Goal: Communication & Community: Participate in discussion

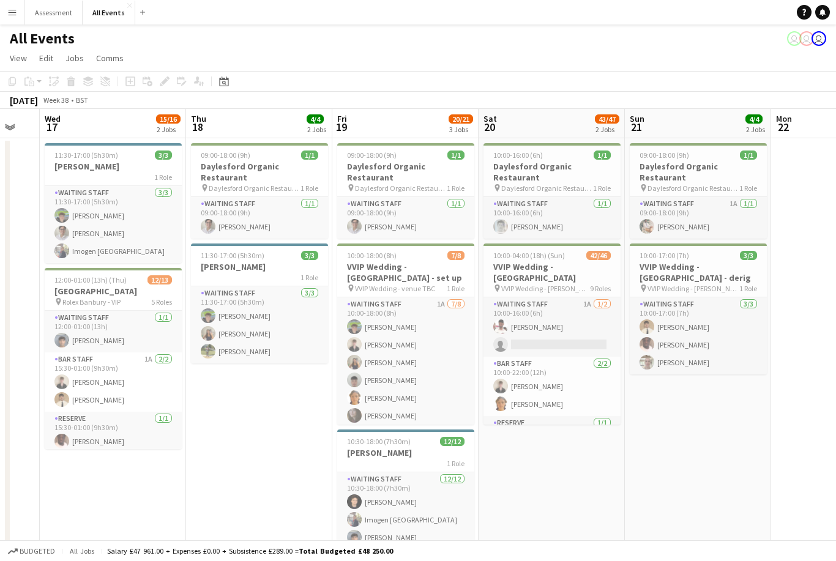
click at [516, 382] on app-card-role "Bar Staff 2/2 10:00-22:00 (12h) Benjamin Thompson Fred Basil" at bounding box center [551, 386] width 137 height 59
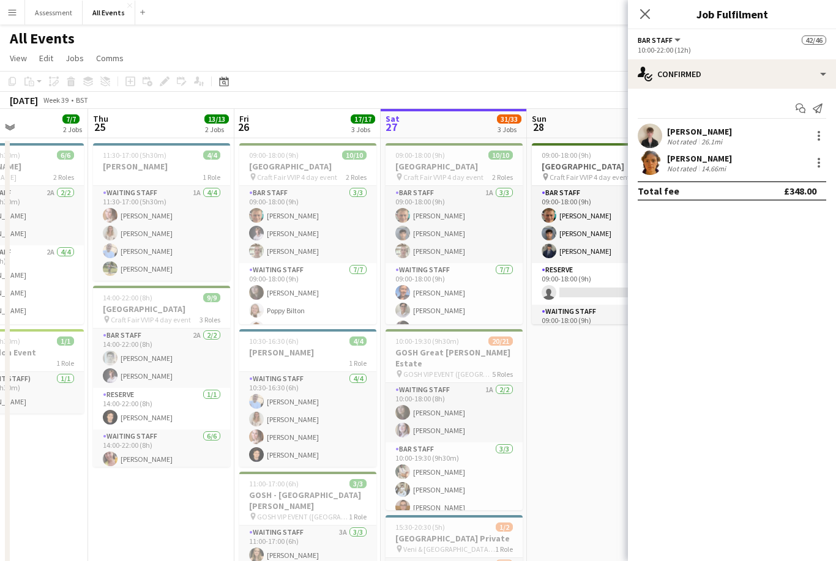
scroll to position [0, 382]
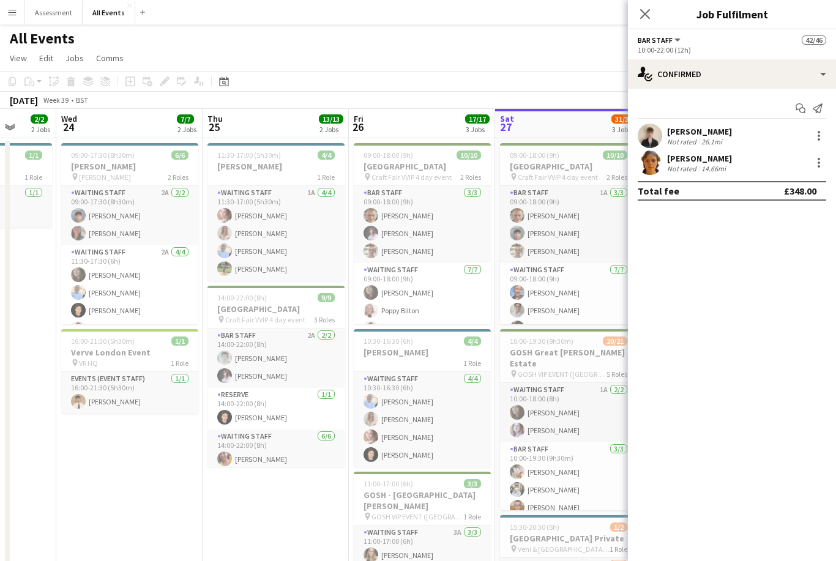
click at [522, 386] on app-card-role "Waiting Staff 1A 2/2 10:00-18:00 (8h) Flora McCullough Tilly Sherwin" at bounding box center [568, 412] width 137 height 59
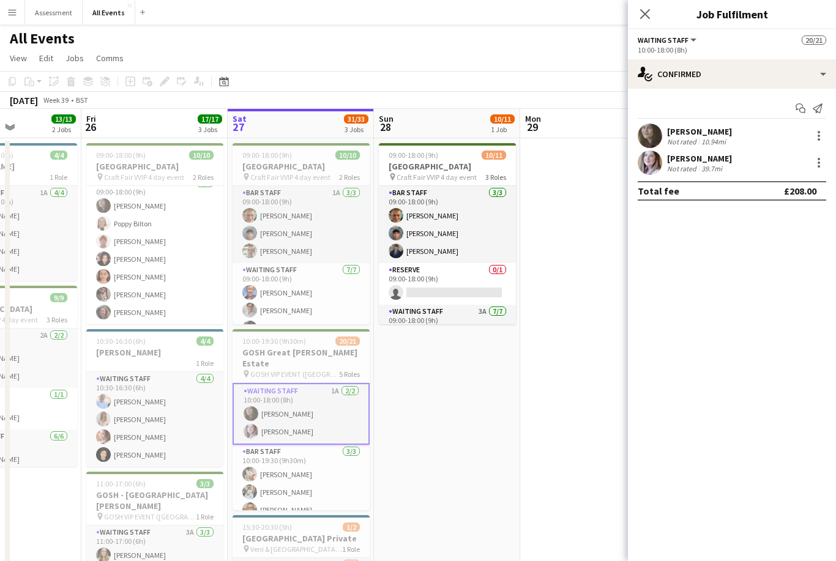
scroll to position [87, 0]
click at [450, 253] on app-card-role "Bar Staff 3/3 09:00-18:00 (9h) George Hayter Arya Firake Charlie Hill" at bounding box center [447, 224] width 137 height 77
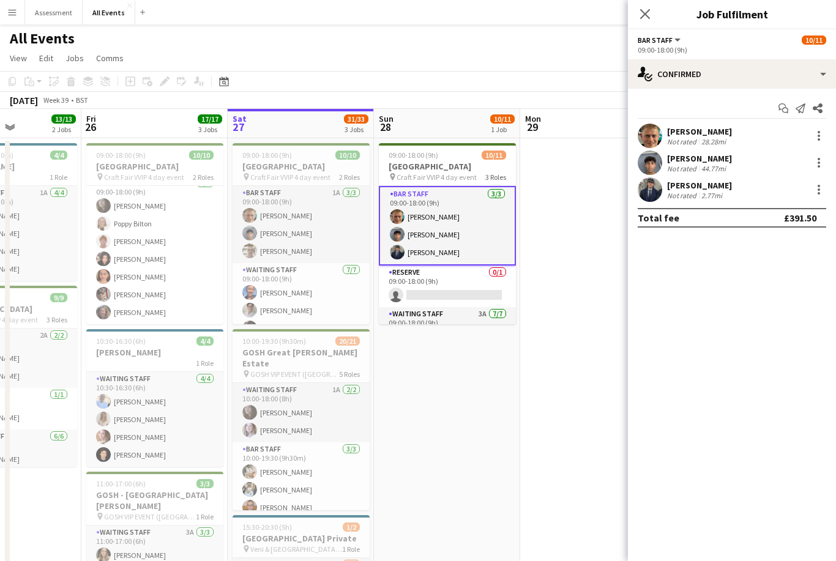
click at [701, 182] on div "[PERSON_NAME]" at bounding box center [699, 185] width 65 height 11
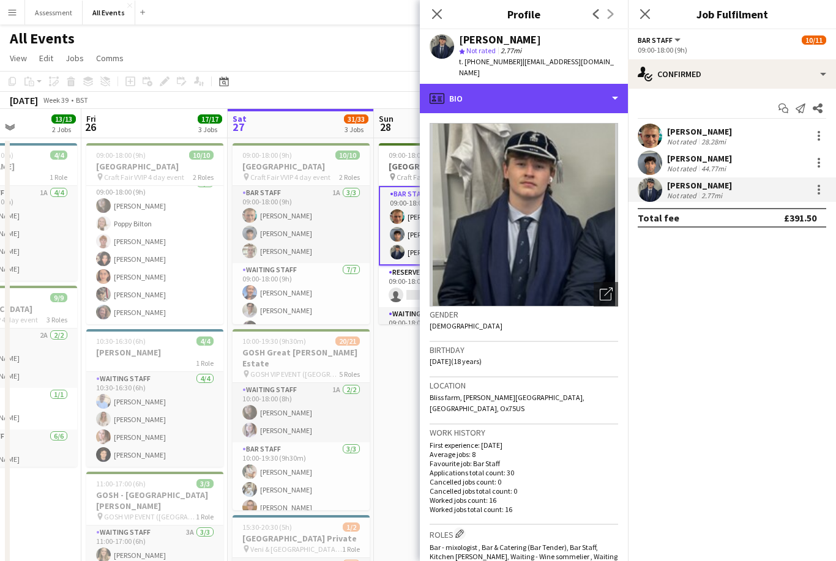
click at [514, 91] on div "profile Bio" at bounding box center [524, 98] width 208 height 29
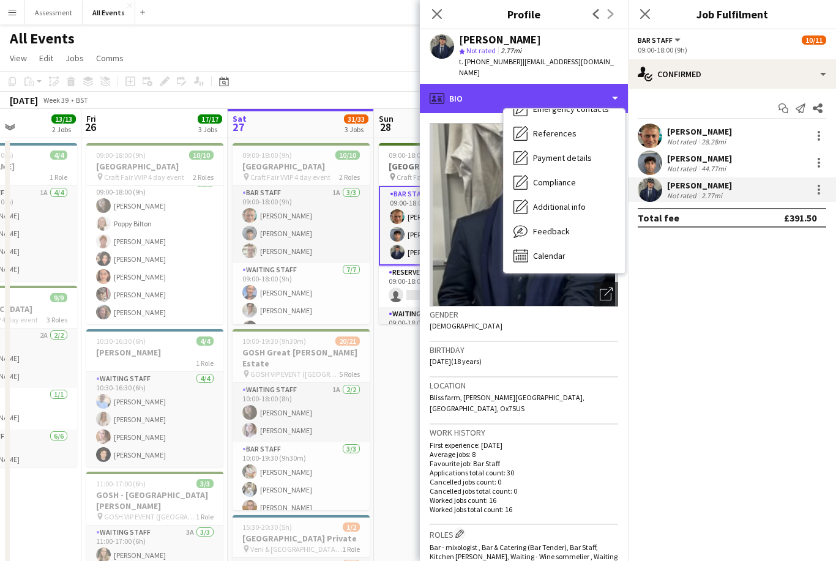
scroll to position [115, 0]
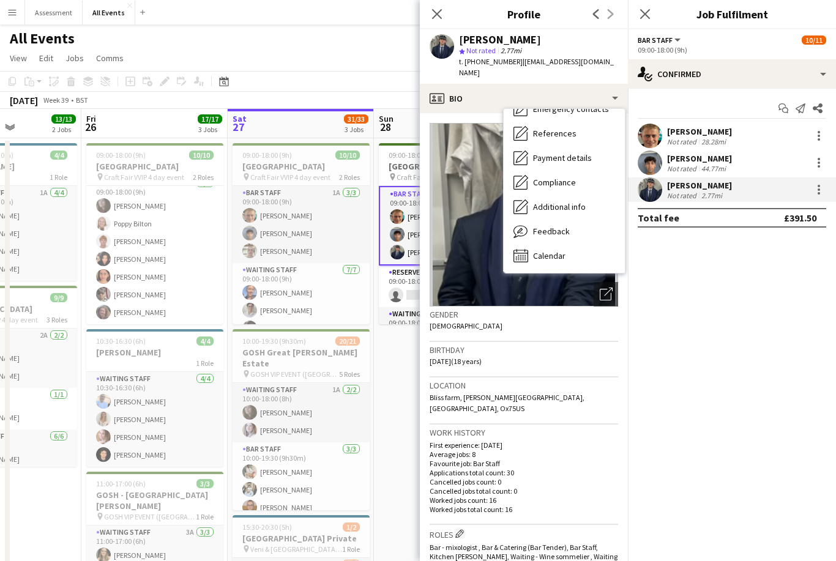
click at [564, 250] on span "Calendar" at bounding box center [549, 255] width 32 height 11
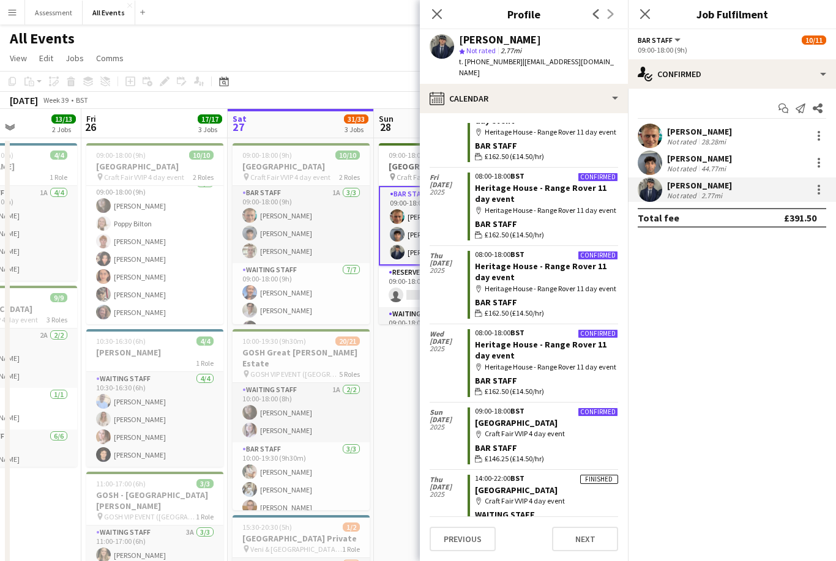
scroll to position [816, 0]
click at [402, 352] on app-date-cell "09:00-18:00 (9h) 10/11 Heritage House pin Craft Fair VVIP 4 day event 3 Roles B…" at bounding box center [447, 464] width 146 height 653
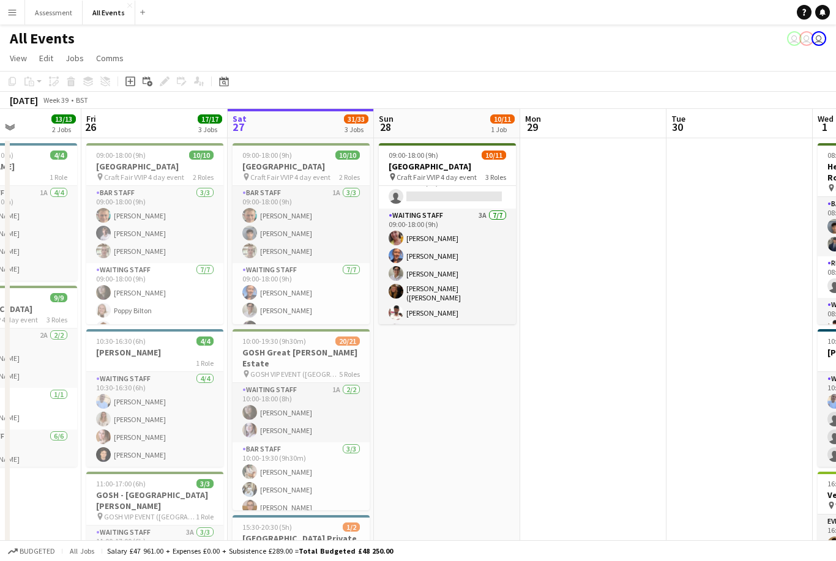
scroll to position [98, 0]
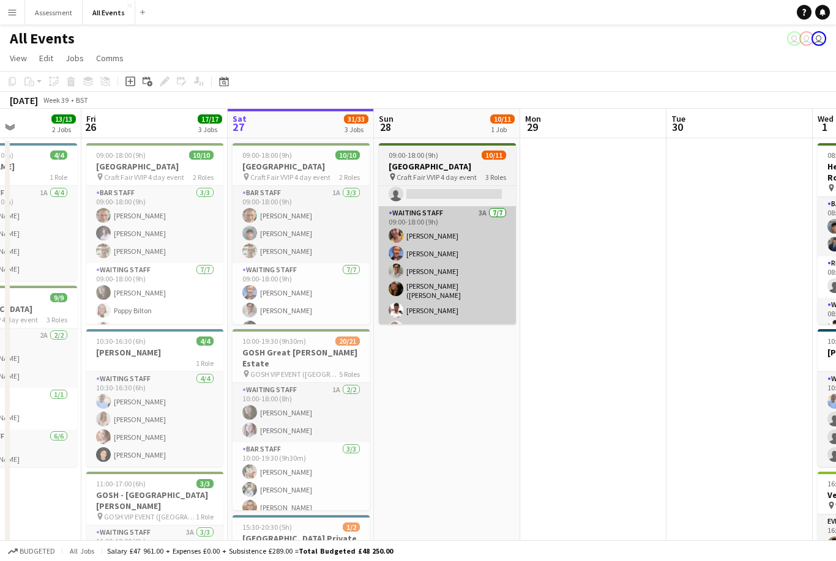
click at [465, 256] on app-card-role "Waiting Staff 3A 7/7 09:00-18:00 (9h) Ruth Danieli Erin Lambourn Emily Reeve Al…" at bounding box center [447, 282] width 137 height 152
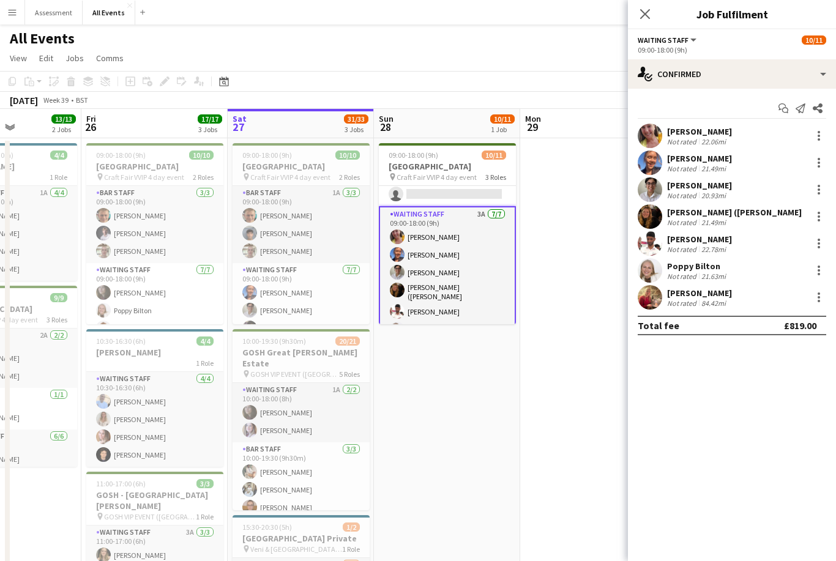
click at [763, 166] on div "Erin Lambourn Not rated 21.49mi" at bounding box center [732, 162] width 208 height 24
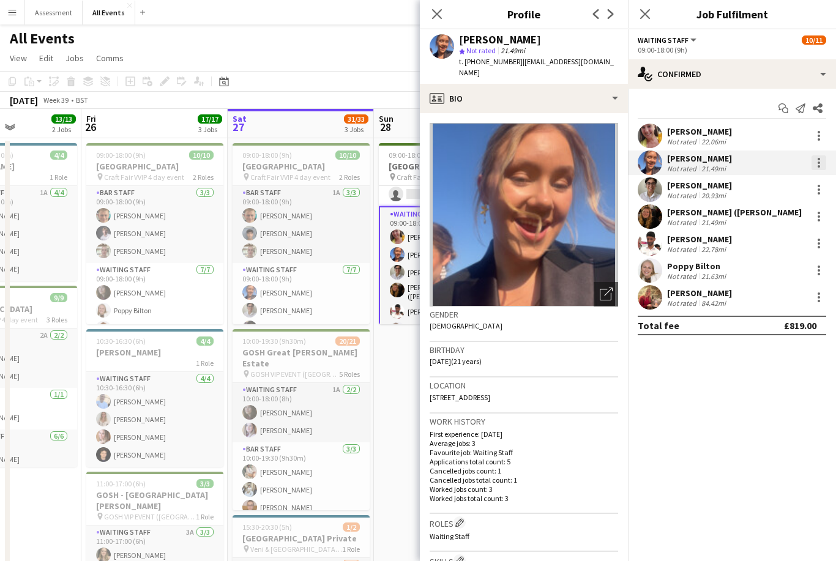
click at [825, 159] on div at bounding box center [818, 162] width 15 height 15
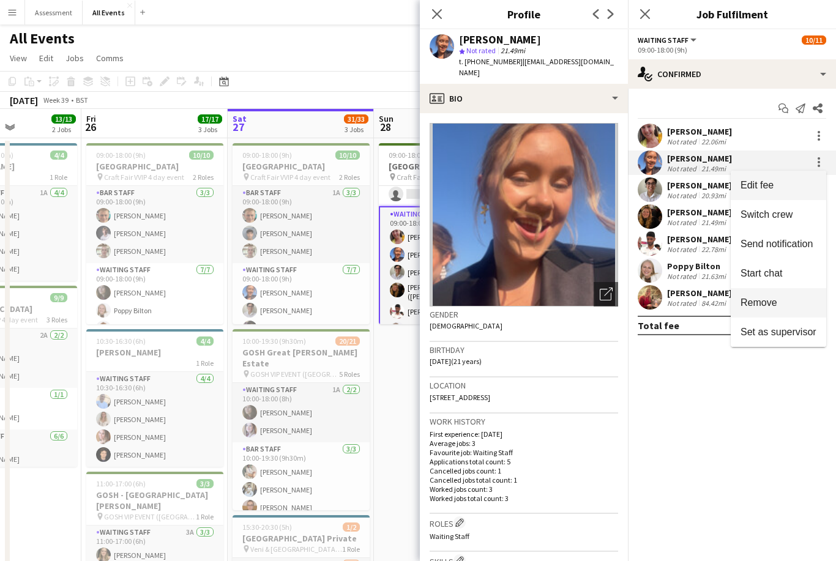
click at [791, 305] on span "Remove" at bounding box center [778, 302] width 76 height 11
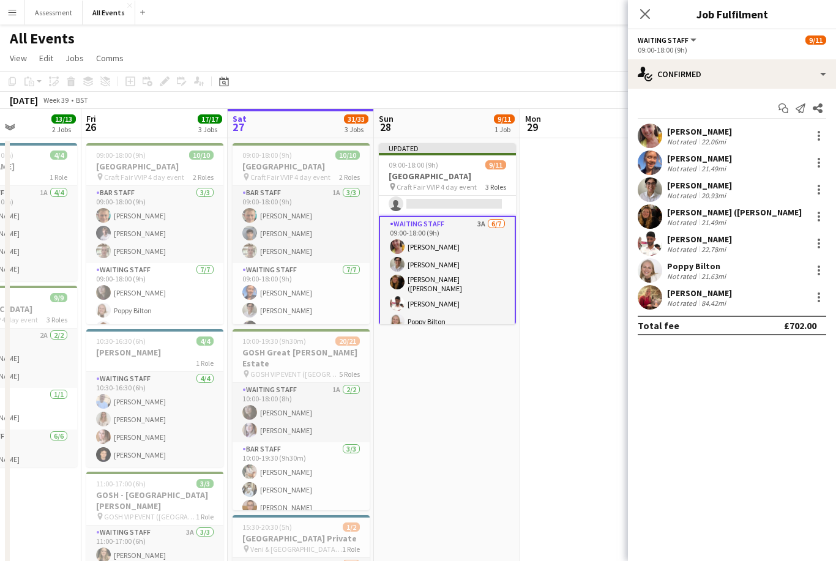
click at [583, 280] on app-date-cell at bounding box center [593, 396] width 146 height 516
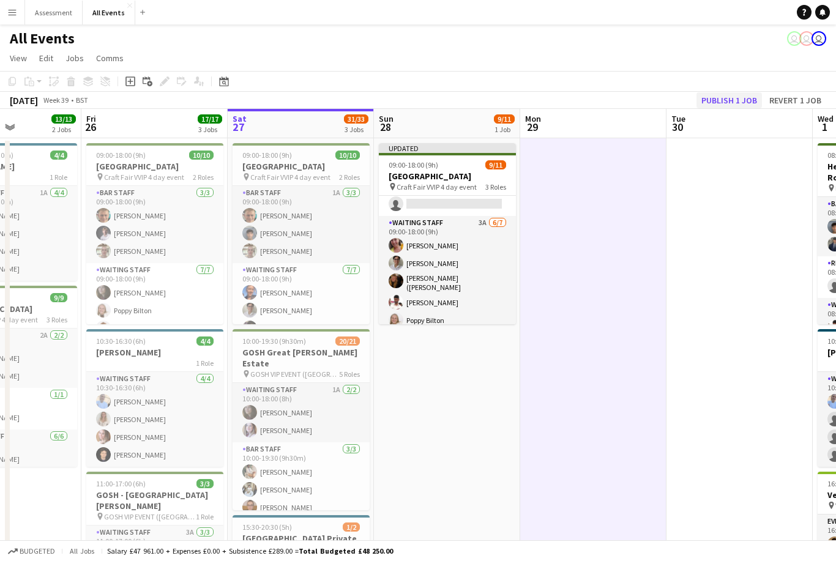
click at [737, 98] on button "Publish 1 job" at bounding box center [728, 100] width 65 height 16
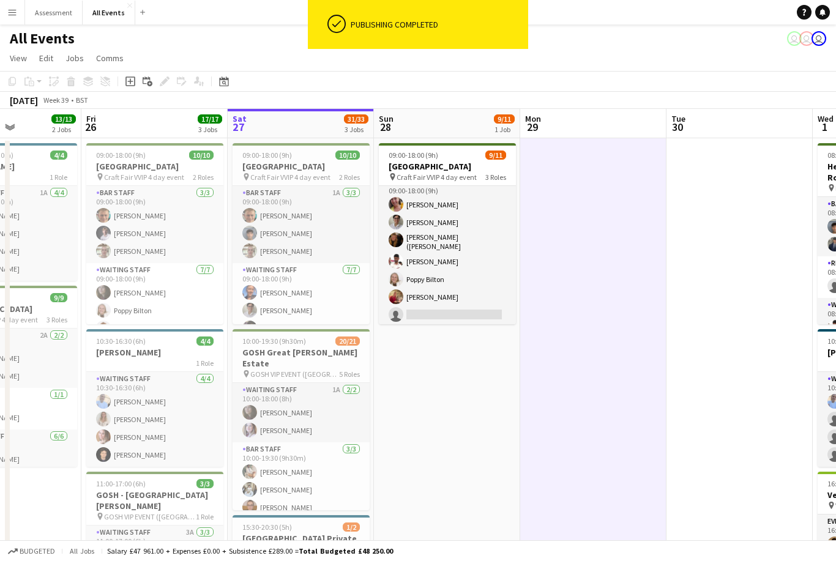
scroll to position [128, 0]
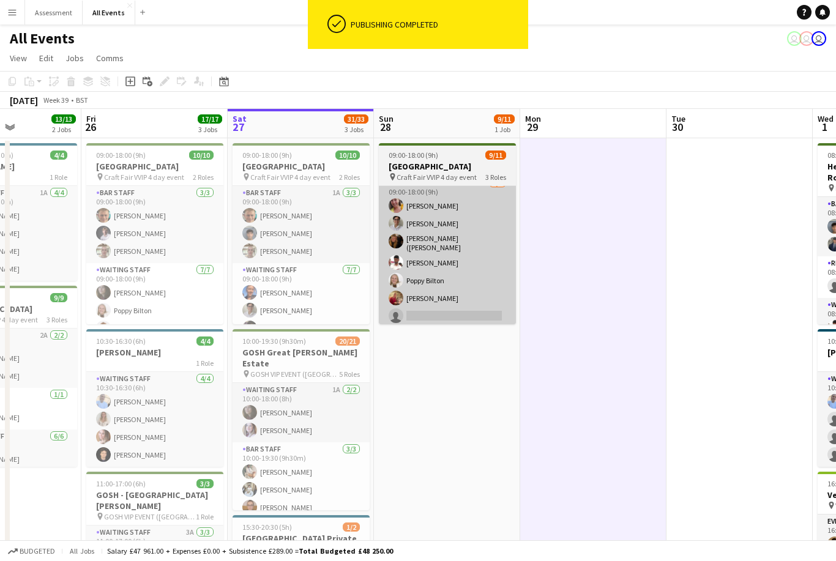
click at [457, 311] on app-card-role "Waiting Staff 3A 6/7 09:00-18:00 (9h) Ruth Danieli Emily Reeve Alexandra (Ali) …" at bounding box center [447, 252] width 137 height 152
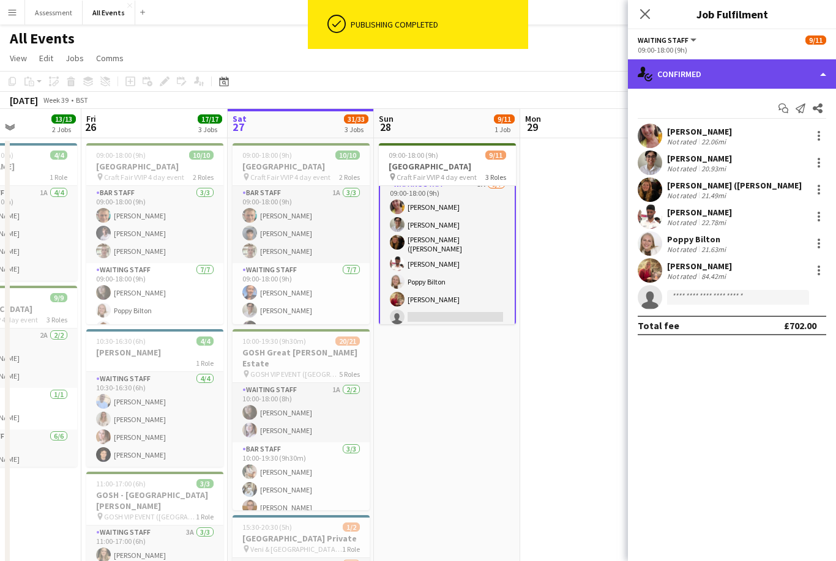
click at [743, 81] on div "single-neutral-actions-check-2 Confirmed" at bounding box center [732, 73] width 208 height 29
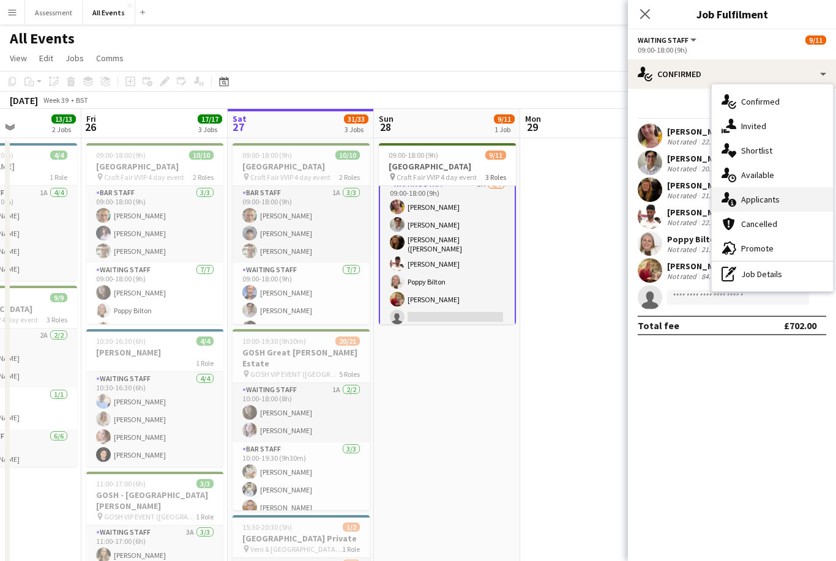
click at [782, 199] on div "single-neutral-actions-information Applicants" at bounding box center [771, 199] width 121 height 24
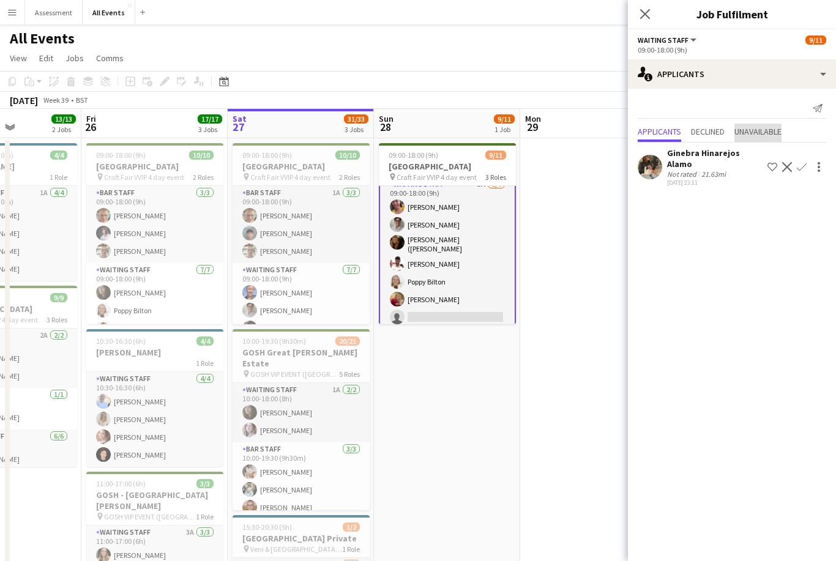
click at [766, 124] on span "Unavailable" at bounding box center [757, 133] width 47 height 18
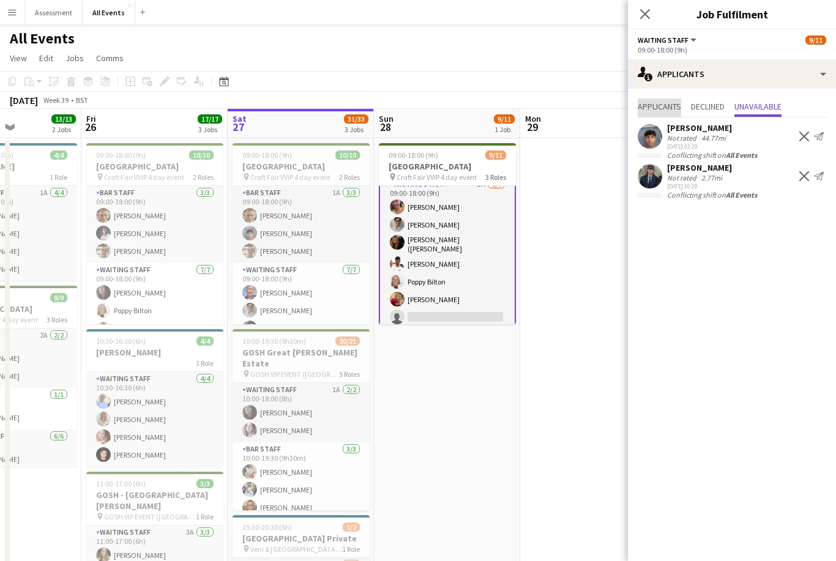
click at [664, 111] on span "Applicants" at bounding box center [658, 106] width 43 height 9
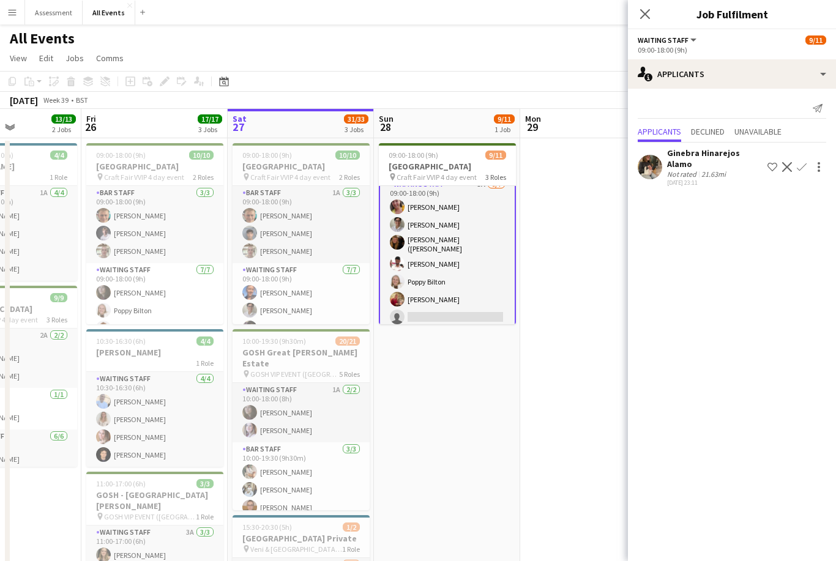
click at [577, 246] on app-date-cell at bounding box center [593, 396] width 146 height 516
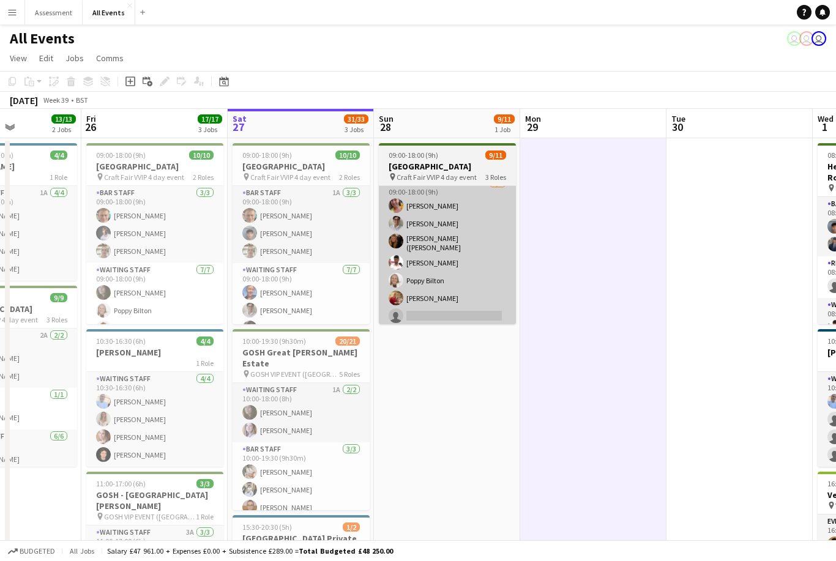
click at [458, 309] on app-card-role "Waiting Staff 3A 6/7 09:00-18:00 (9h) Ruth Danieli Emily Reeve Alexandra (Ali) …" at bounding box center [447, 252] width 137 height 152
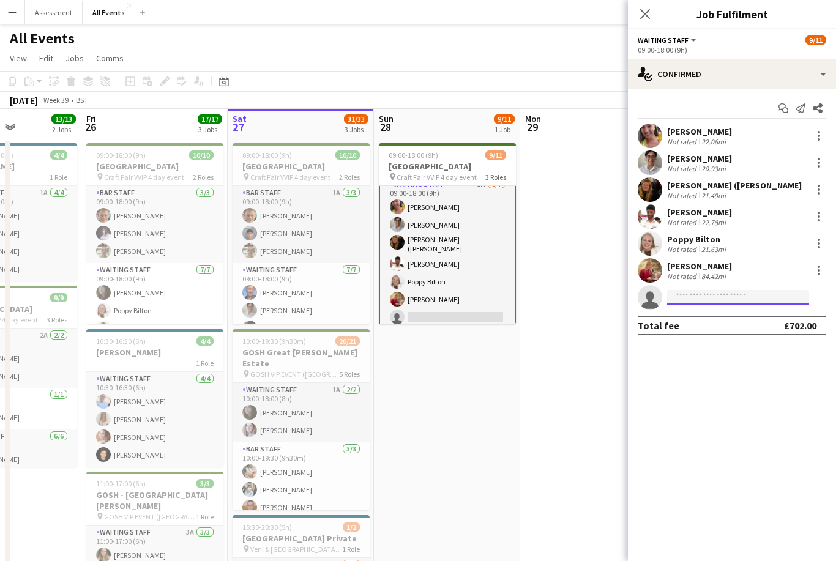
click at [699, 298] on input at bounding box center [738, 297] width 142 height 15
type input "***"
click at [713, 325] on span "theoliakopoulos19@gmail.com" at bounding box center [737, 325] width 122 height 10
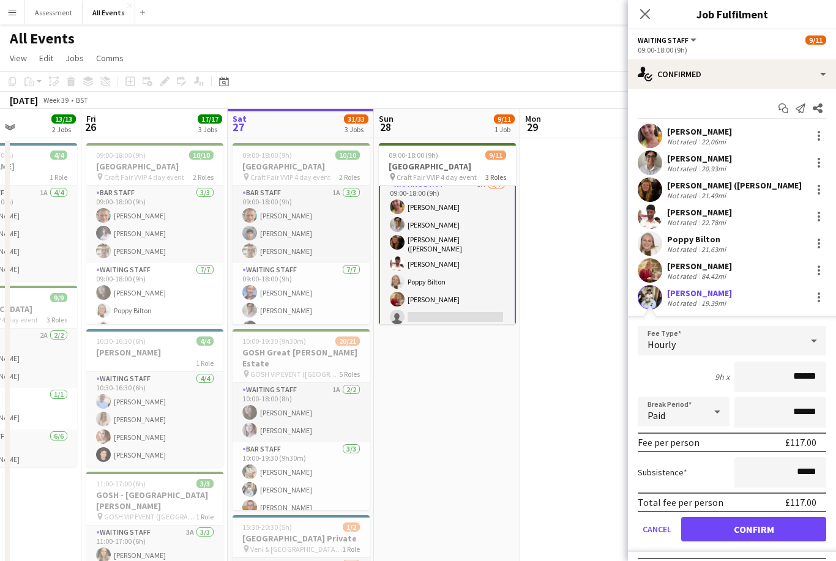
click at [728, 522] on button "Confirm" at bounding box center [753, 529] width 145 height 24
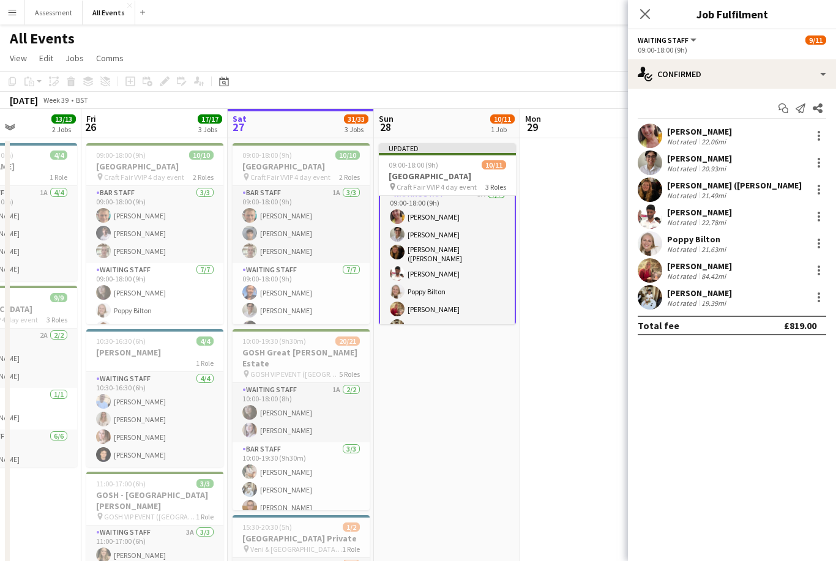
click at [580, 377] on app-date-cell at bounding box center [593, 396] width 146 height 516
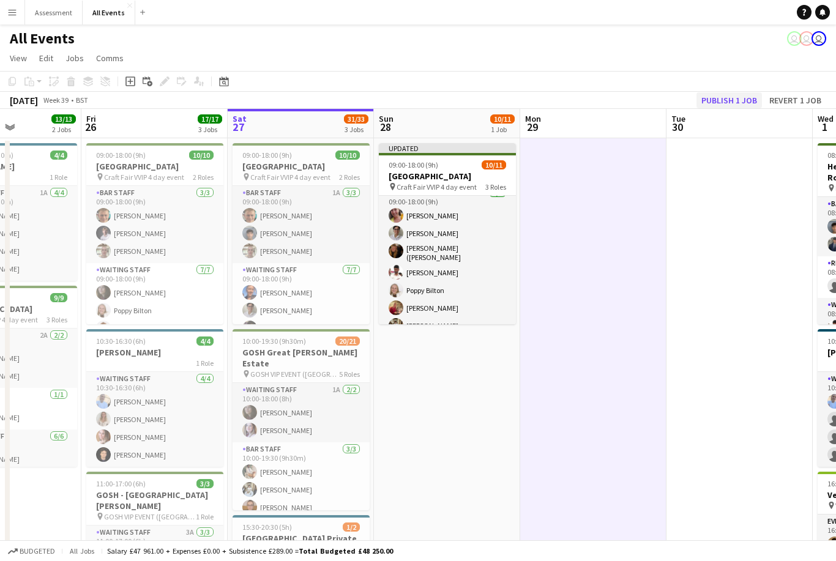
click at [727, 98] on button "Publish 1 job" at bounding box center [728, 100] width 65 height 16
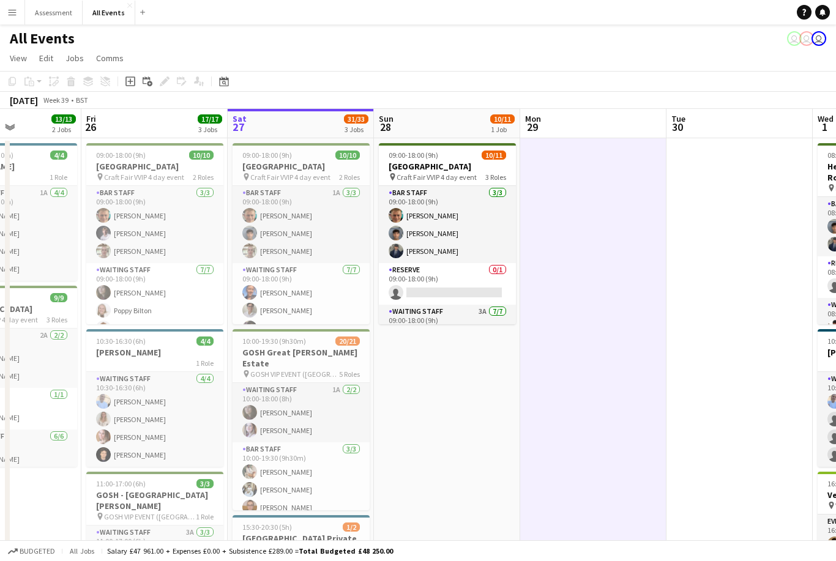
scroll to position [0, 0]
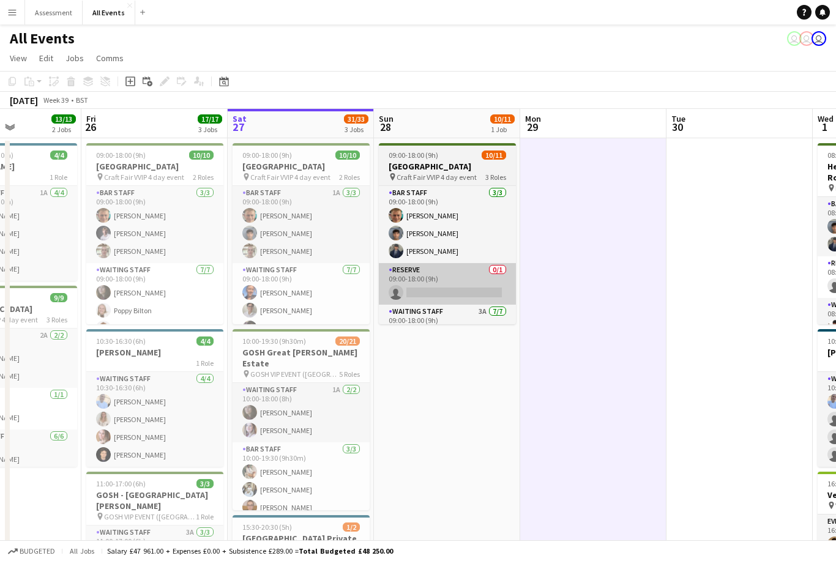
click at [477, 267] on app-card-role "Reserve 0/1 09:00-18:00 (9h) single-neutral-actions" at bounding box center [447, 284] width 137 height 42
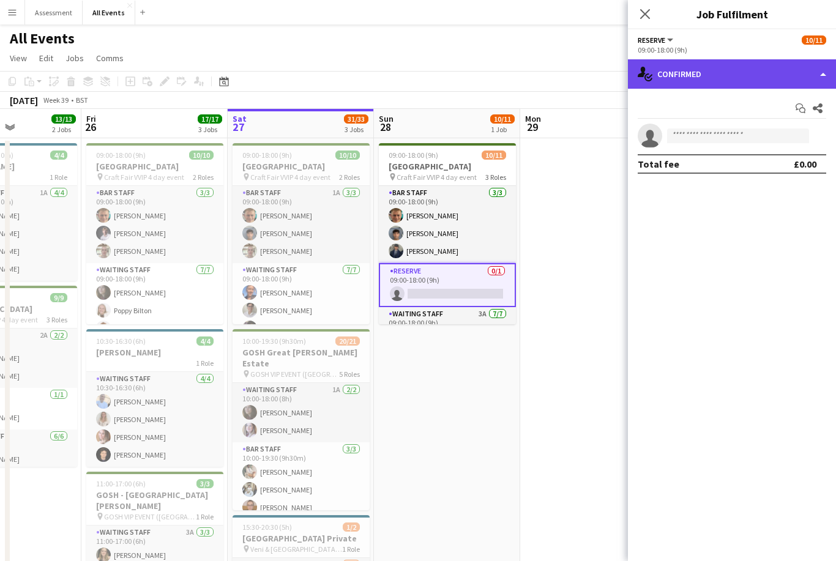
click at [687, 74] on div "single-neutral-actions-check-2 Confirmed" at bounding box center [732, 73] width 208 height 29
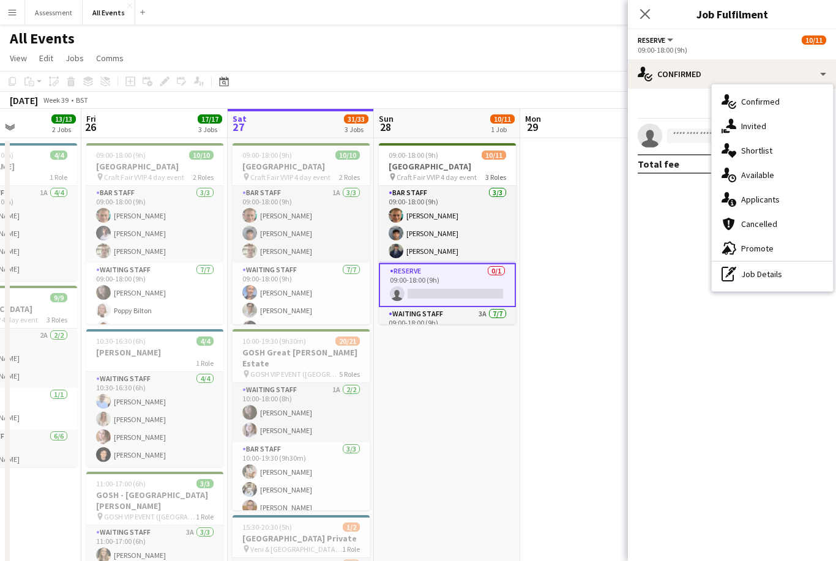
click at [566, 240] on app-date-cell at bounding box center [593, 396] width 146 height 516
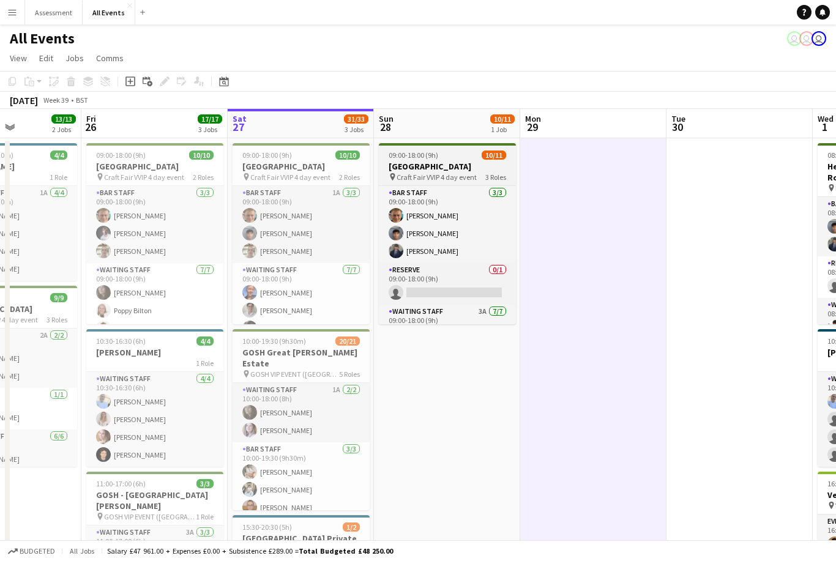
click at [451, 171] on h3 "[GEOGRAPHIC_DATA]" at bounding box center [447, 166] width 137 height 11
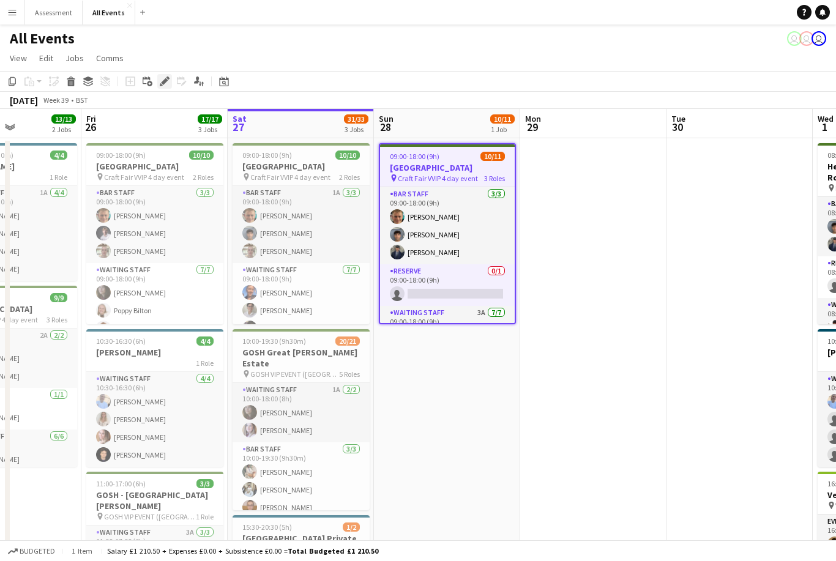
click at [164, 84] on icon at bounding box center [164, 81] width 7 height 7
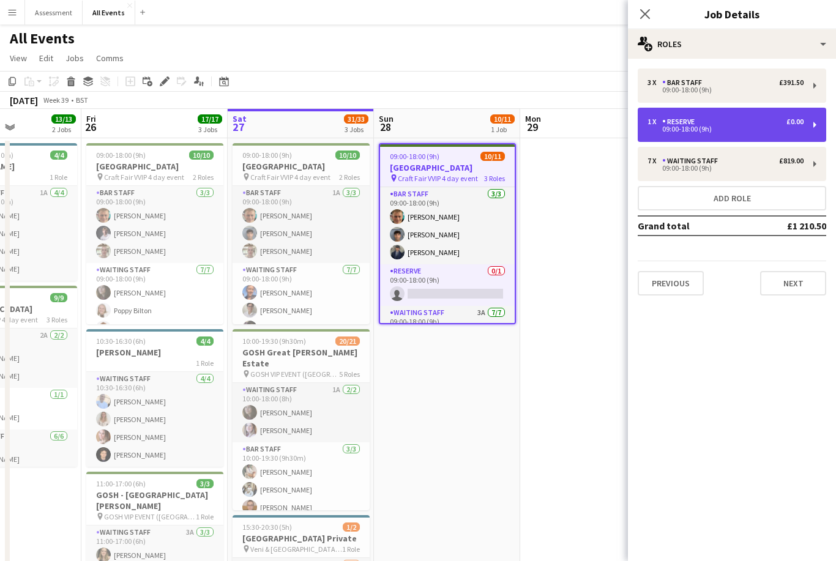
click at [738, 124] on div "1 x Reserve £0.00" at bounding box center [725, 121] width 156 height 9
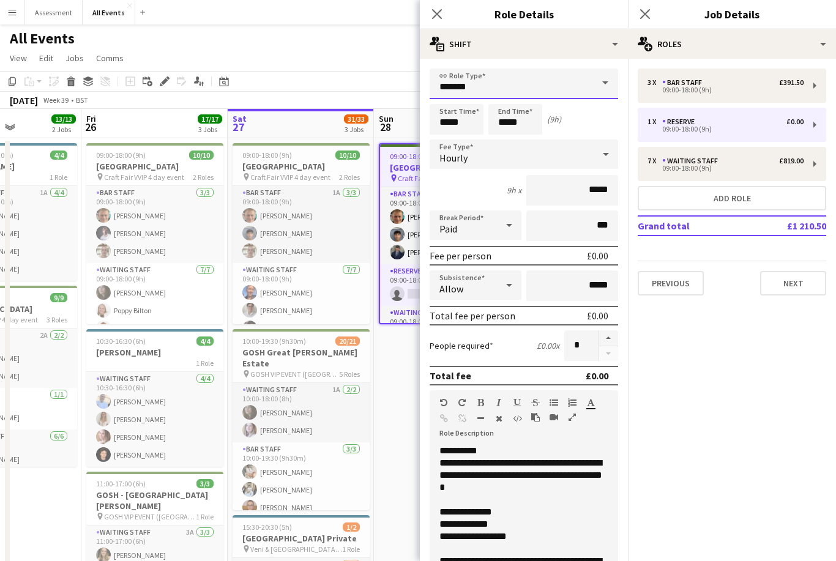
click at [580, 87] on input "*******" at bounding box center [523, 84] width 188 height 31
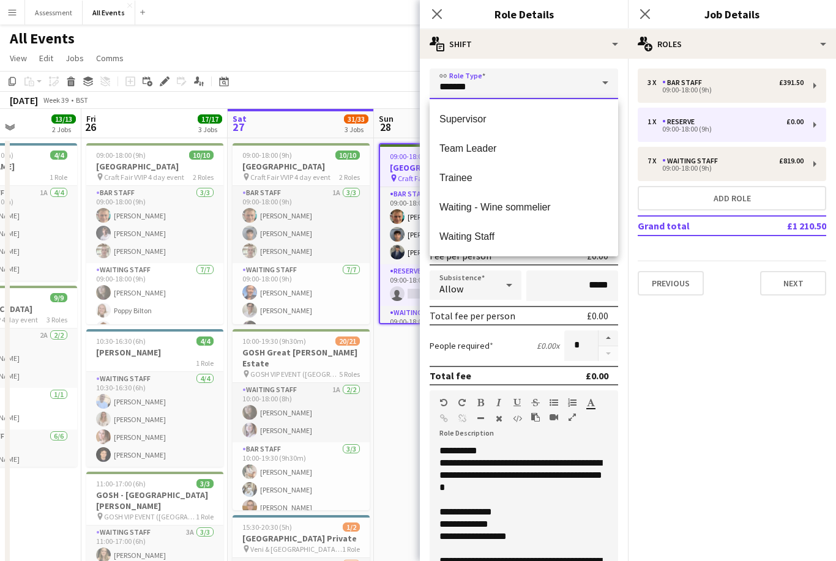
scroll to position [473, 0]
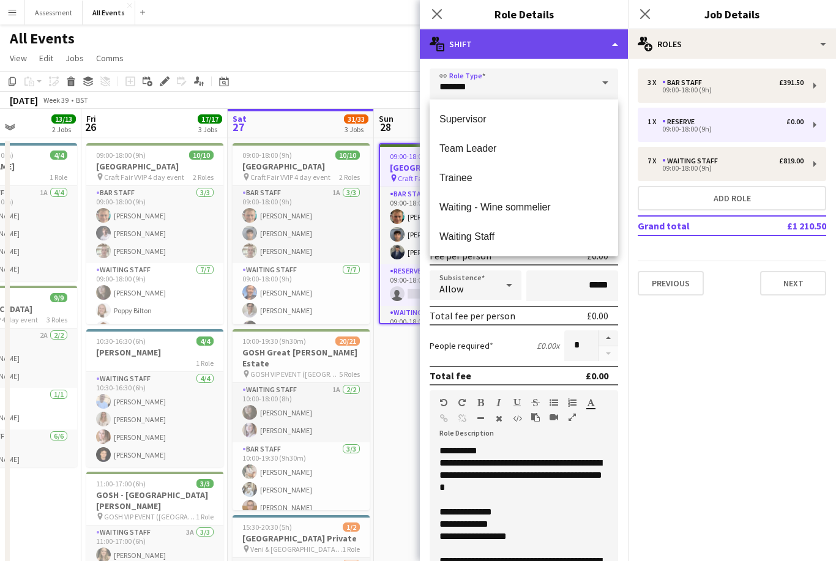
click at [585, 38] on div "multiple-actions-text Shift" at bounding box center [524, 43] width 208 height 29
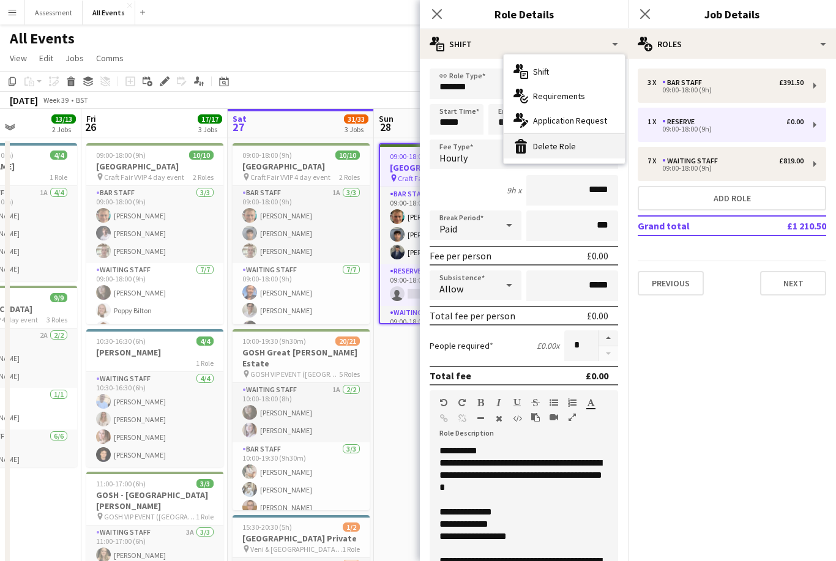
click at [571, 147] on div "bin-2 Delete Role" at bounding box center [563, 146] width 121 height 24
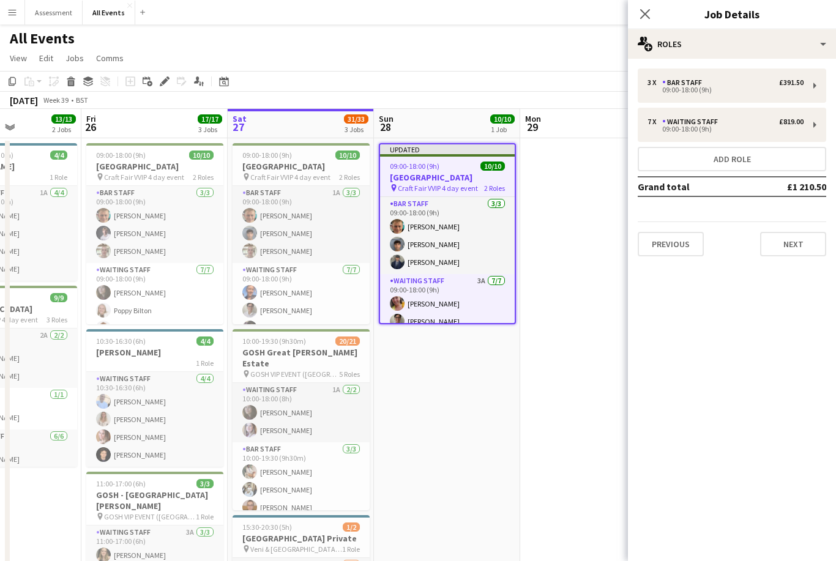
click at [566, 323] on app-date-cell at bounding box center [593, 396] width 146 height 516
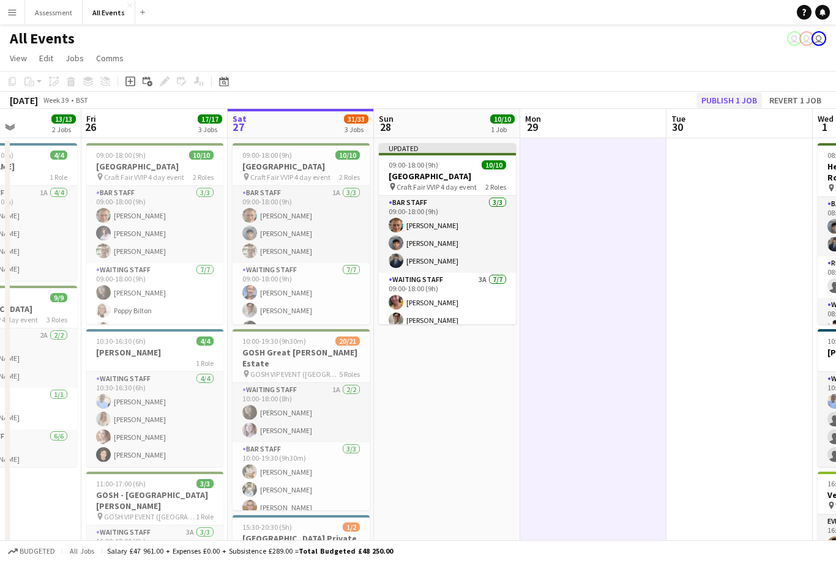
click at [736, 100] on button "Publish 1 job" at bounding box center [728, 100] width 65 height 16
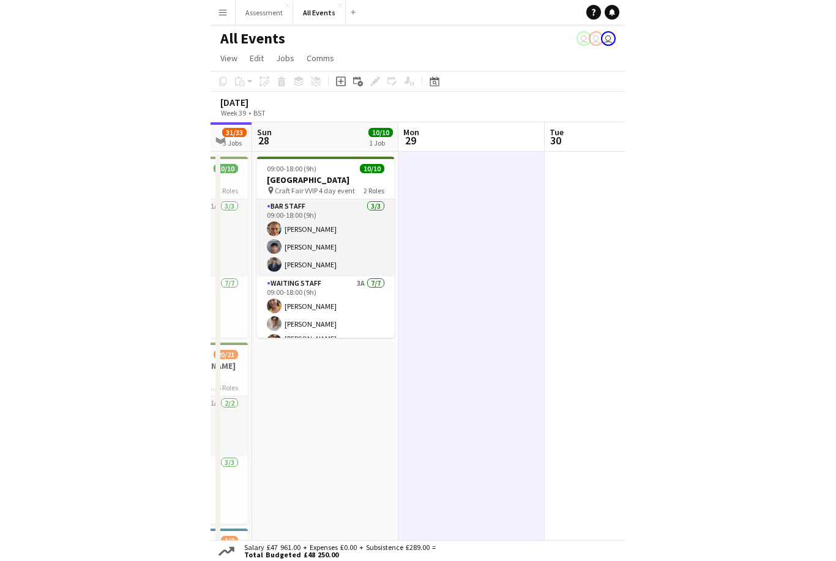
scroll to position [0, 0]
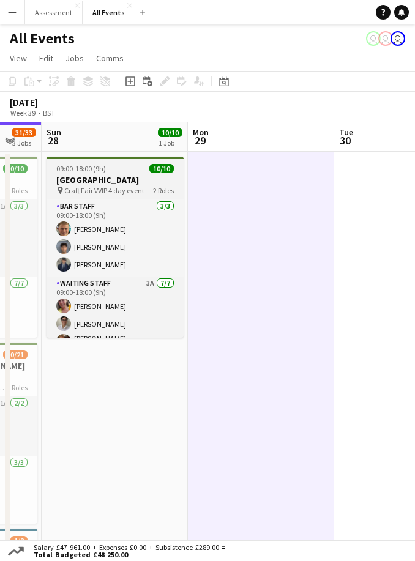
click at [136, 186] on span "Craft Fair VVIP 4 day event" at bounding box center [104, 190] width 80 height 9
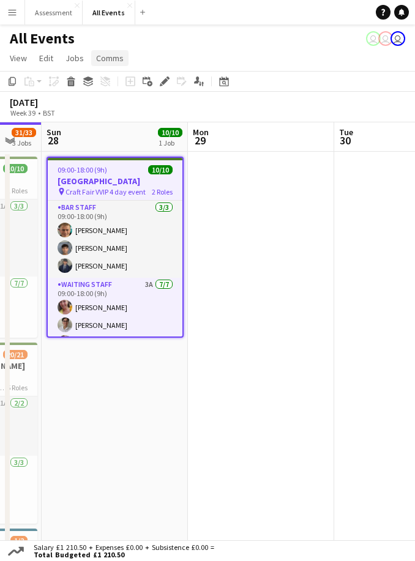
click at [111, 54] on span "Comms" at bounding box center [110, 58] width 28 height 11
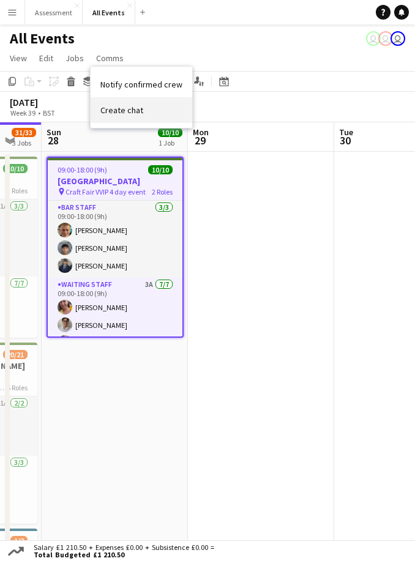
click at [138, 111] on span "Create chat" at bounding box center [121, 110] width 43 height 11
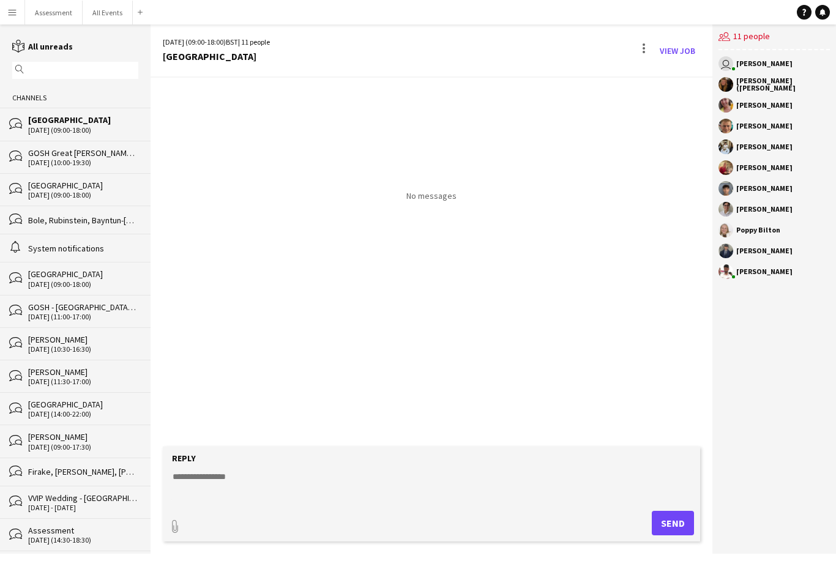
click at [291, 502] on textarea at bounding box center [433, 486] width 525 height 32
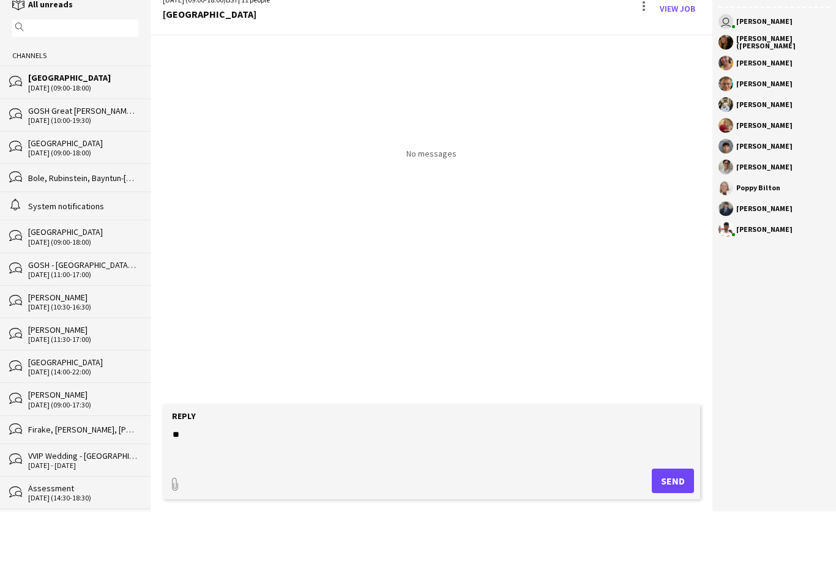
type textarea "*"
paste textarea "**********"
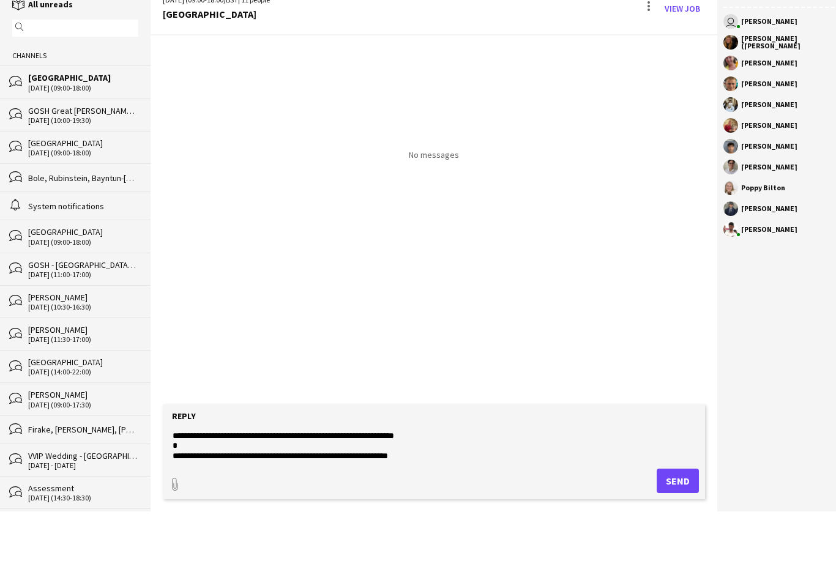
scroll to position [391, 0]
type textarea "**********"
click at [669, 511] on button "Send" at bounding box center [677, 523] width 42 height 24
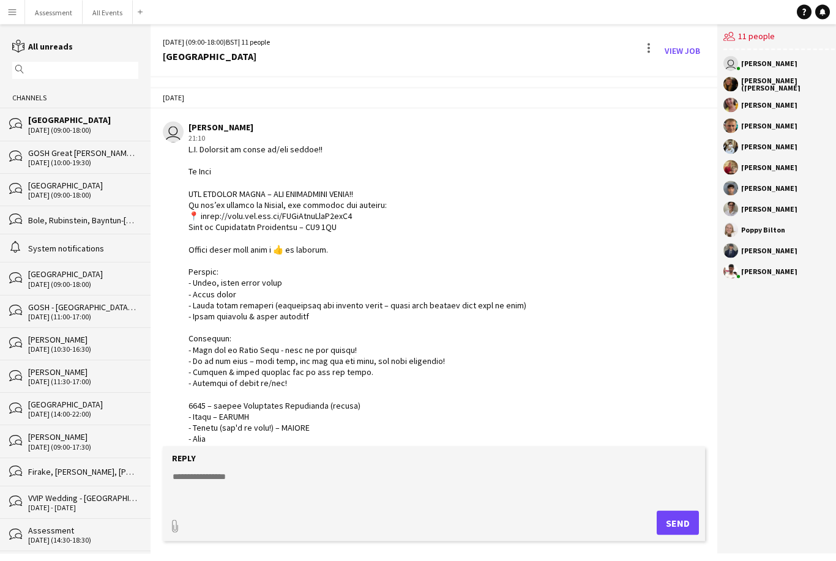
scroll to position [12, 0]
click at [683, 43] on link "View Job" at bounding box center [681, 51] width 45 height 20
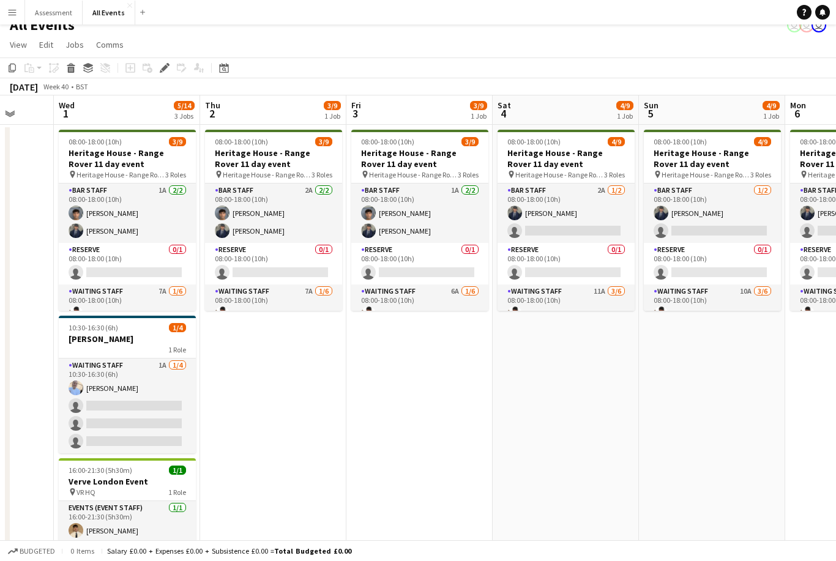
scroll to position [9, 0]
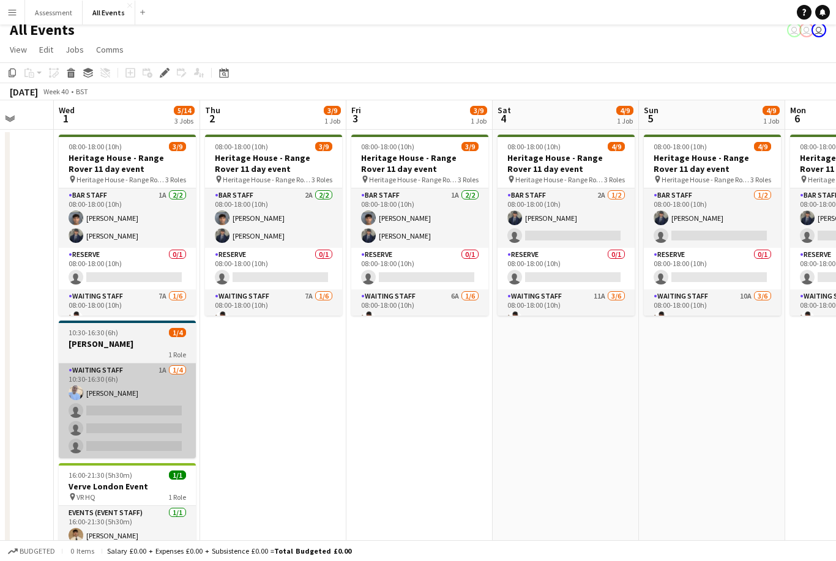
click at [149, 408] on app-card-role "Waiting Staff 1A 1/4 10:30-16:30 (6h) Bethany Cook single-neutral-actions singl…" at bounding box center [127, 410] width 137 height 95
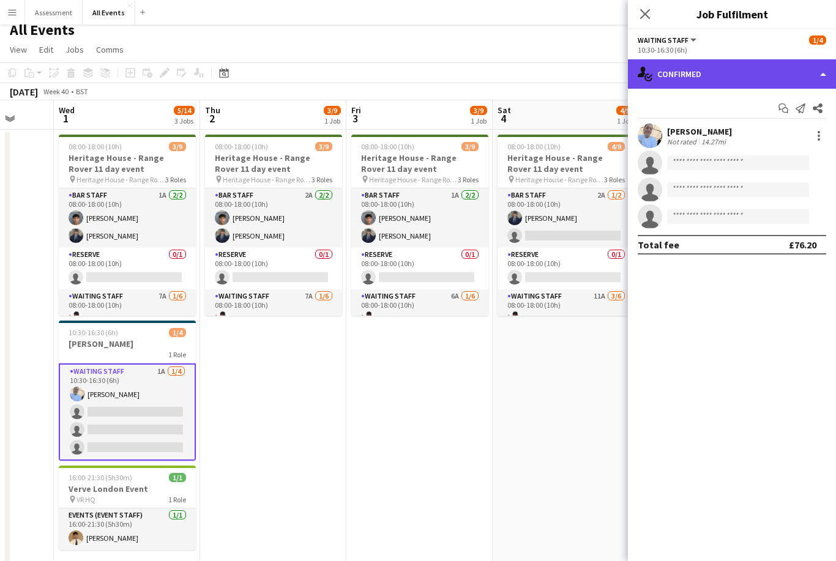
click at [729, 73] on div "single-neutral-actions-check-2 Confirmed" at bounding box center [732, 73] width 208 height 29
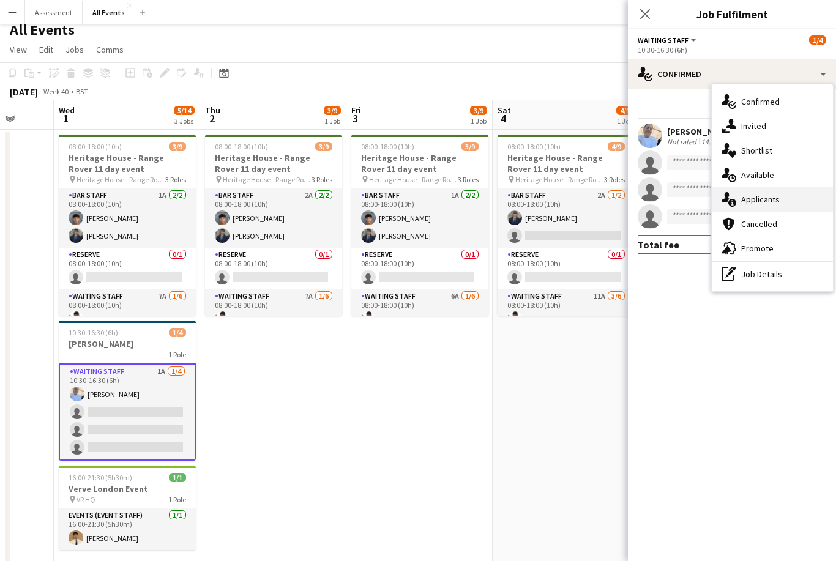
click at [776, 199] on span "Applicants" at bounding box center [760, 199] width 39 height 11
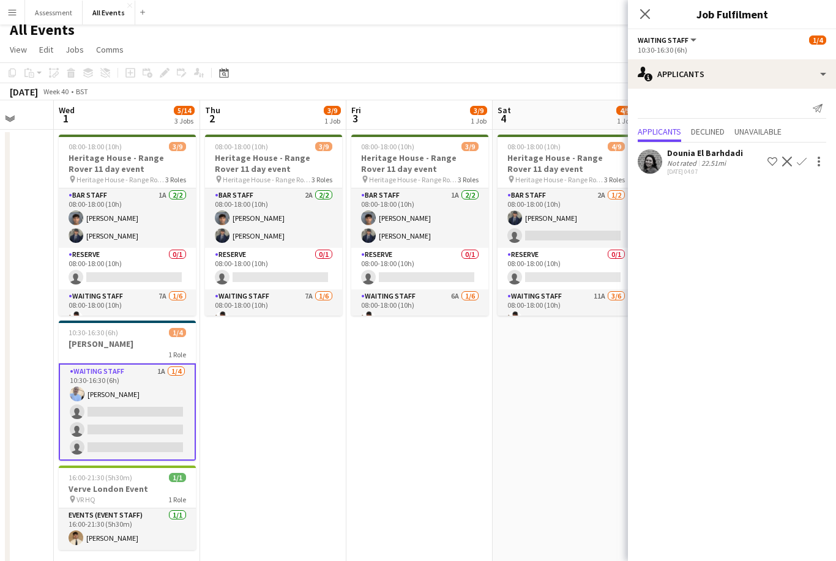
click at [420, 396] on app-date-cell "08:00-18:00 (10h) 3/9 Heritage House - Range Rover 11 day event pin Heritage Ho…" at bounding box center [419, 388] width 146 height 516
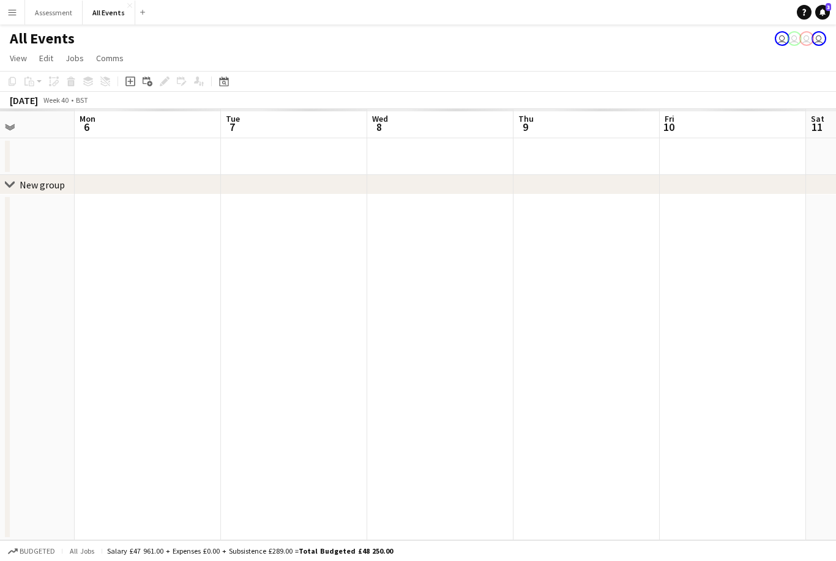
scroll to position [0, 0]
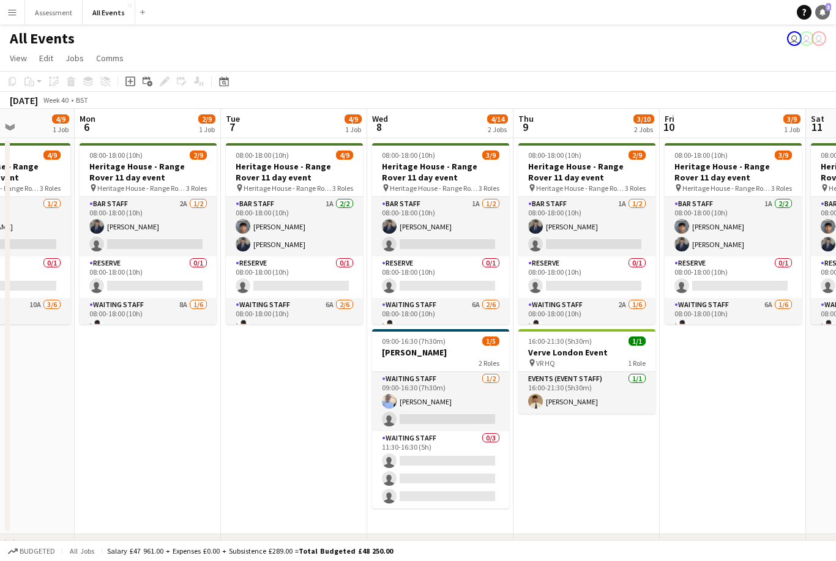
click at [820, 12] on icon "Notifications" at bounding box center [821, 12] width 7 height 7
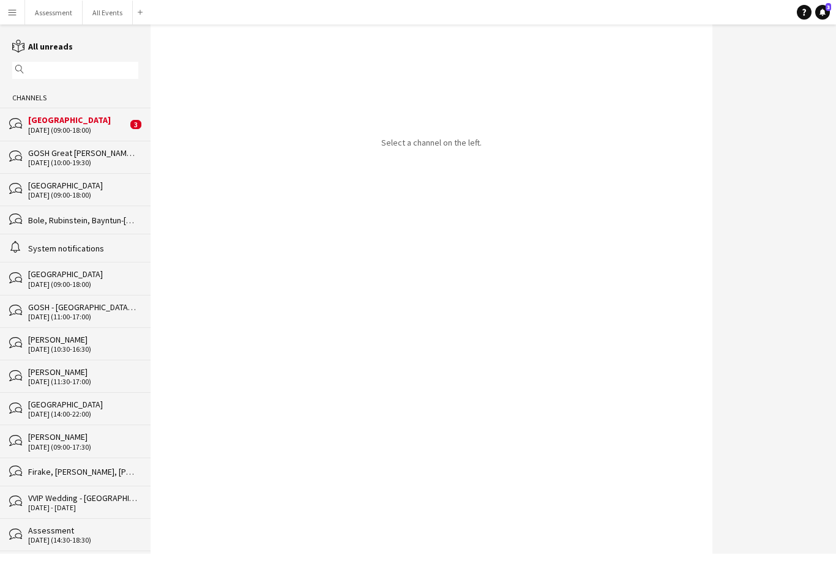
click at [104, 125] on div "[GEOGRAPHIC_DATA]" at bounding box center [77, 119] width 99 height 11
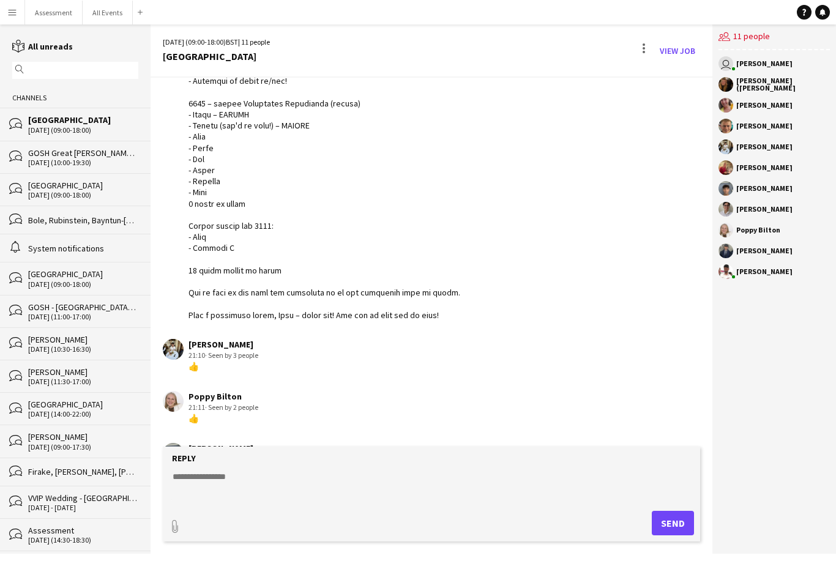
scroll to position [302, 0]
click at [108, 4] on button "All Events Close" at bounding box center [108, 13] width 50 height 24
click at [111, 1] on button "All Events Close" at bounding box center [108, 13] width 50 height 24
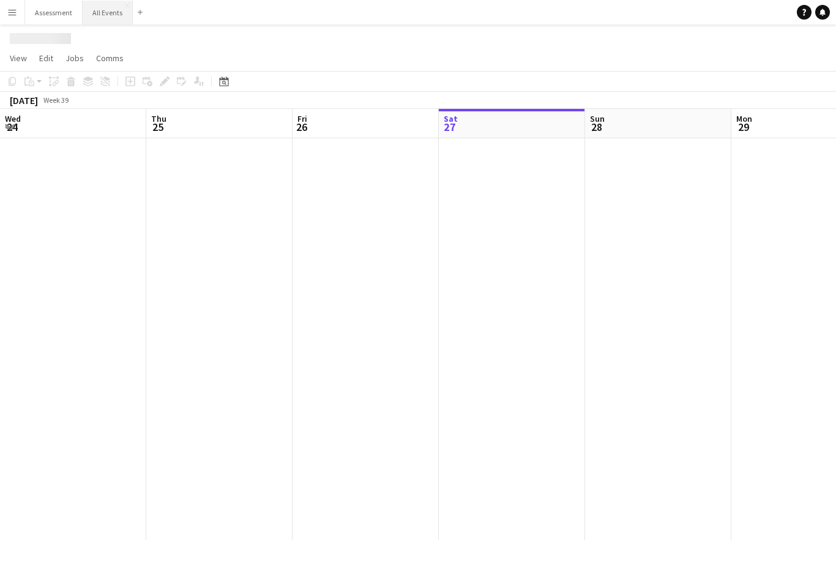
scroll to position [0, 292]
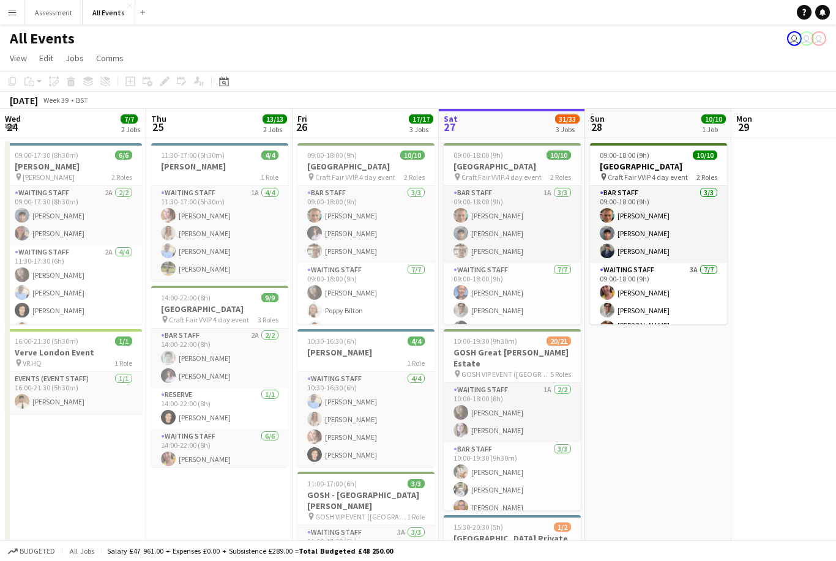
click at [13, 17] on button "Menu" at bounding box center [12, 12] width 24 height 24
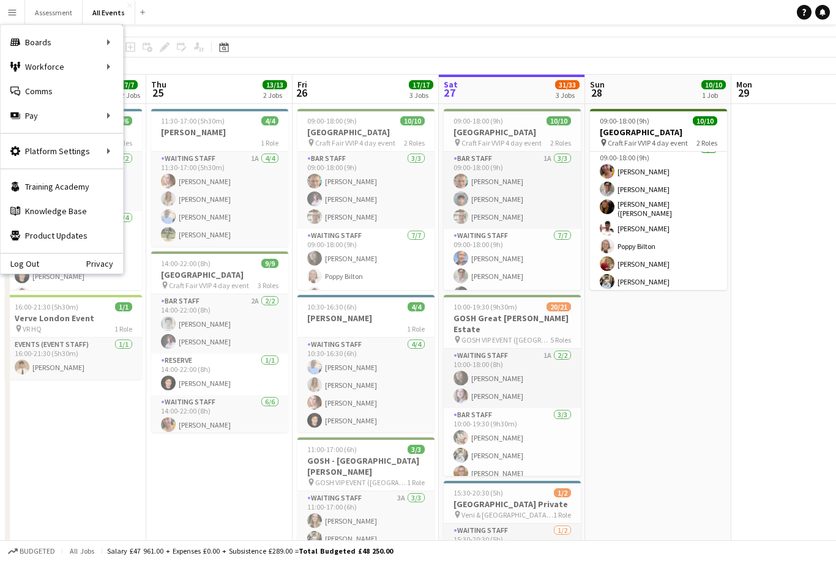
scroll to position [0, 0]
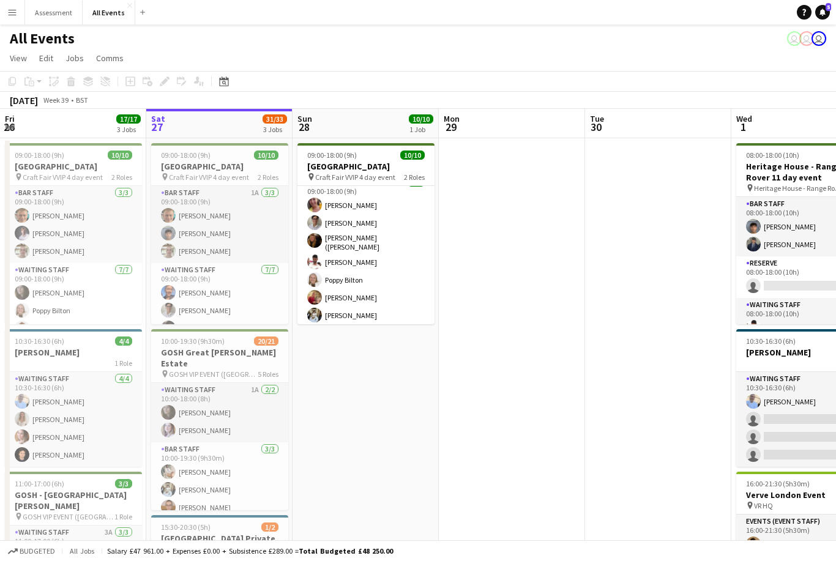
scroll to position [87, 0]
click at [821, 13] on icon at bounding box center [822, 12] width 6 height 6
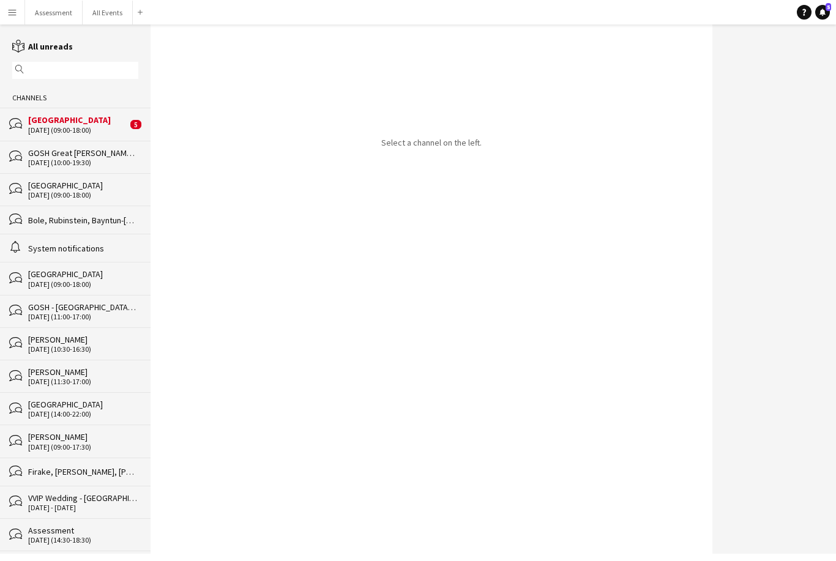
click at [123, 123] on div "[GEOGRAPHIC_DATA]" at bounding box center [77, 119] width 99 height 11
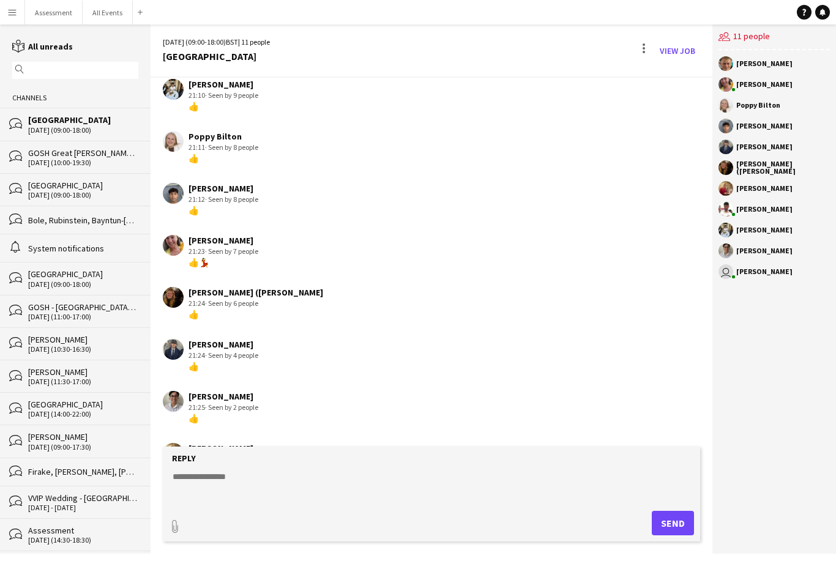
scroll to position [562, 0]
click at [325, 501] on textarea at bounding box center [433, 486] width 525 height 32
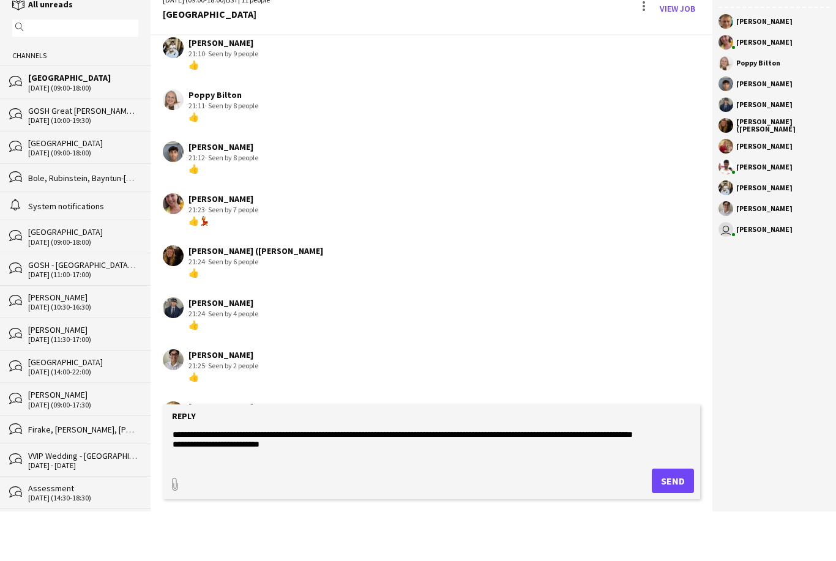
click at [404, 470] on textarea "**********" at bounding box center [433, 486] width 525 height 32
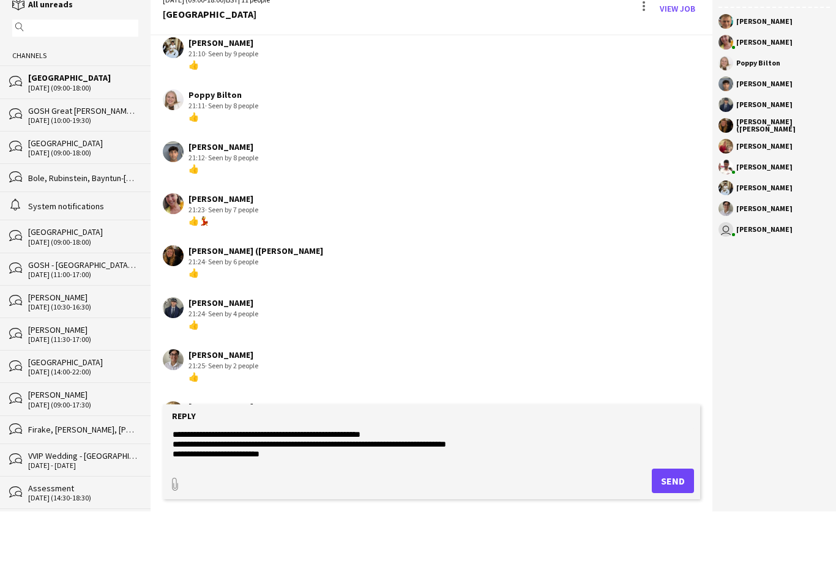
click at [338, 470] on textarea "**********" at bounding box center [433, 486] width 525 height 32
click at [325, 470] on textarea "**********" at bounding box center [433, 486] width 525 height 32
click at [314, 470] on textarea "**********" at bounding box center [433, 486] width 525 height 32
type textarea "**********"
click at [672, 511] on button "Send" at bounding box center [672, 523] width 42 height 24
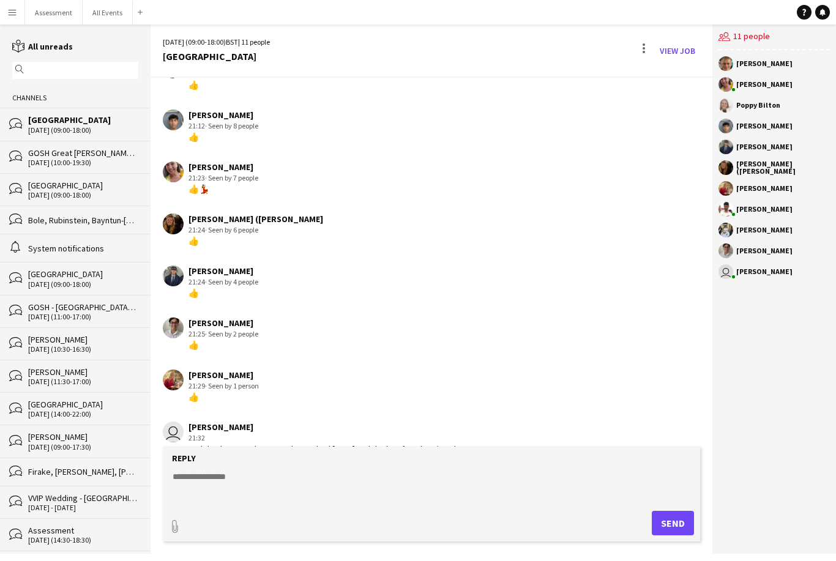
scroll to position [635, 0]
click at [98, 20] on button "All Events Close" at bounding box center [108, 13] width 50 height 24
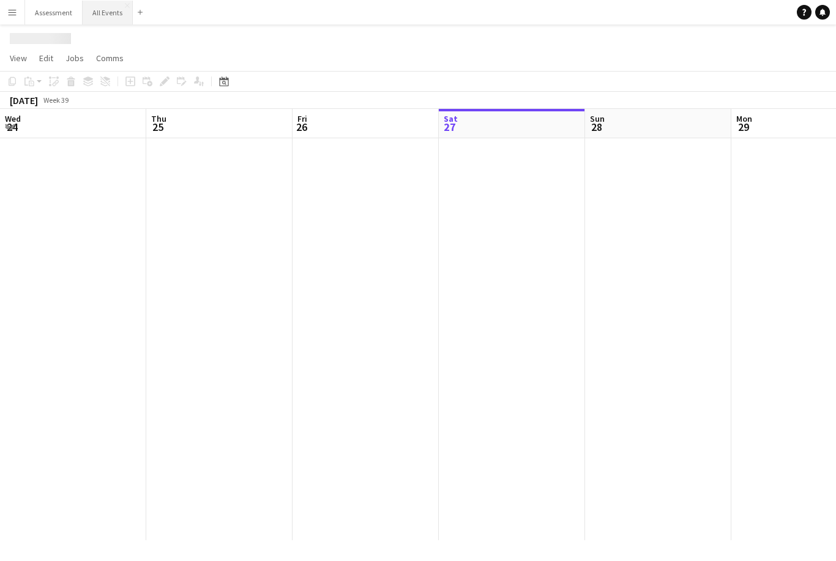
scroll to position [0, 292]
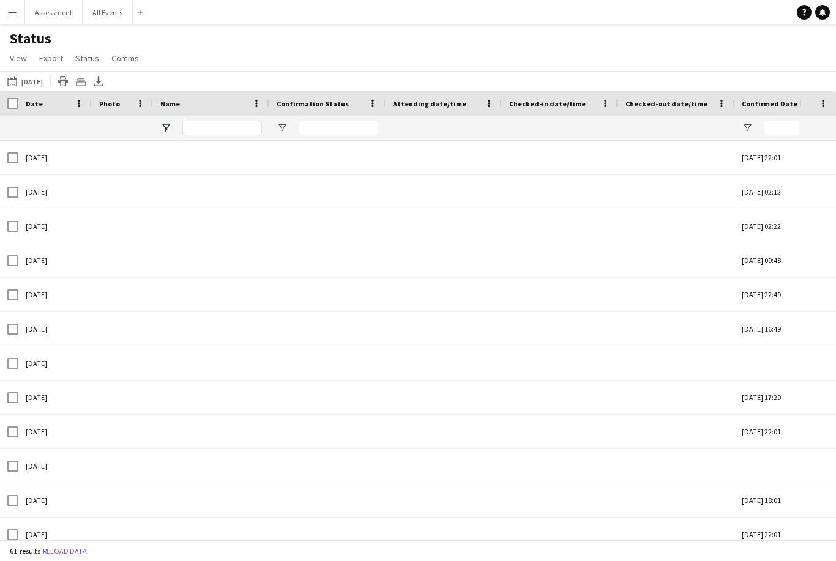
type input "**********"
